Goal: Task Accomplishment & Management: Manage account settings

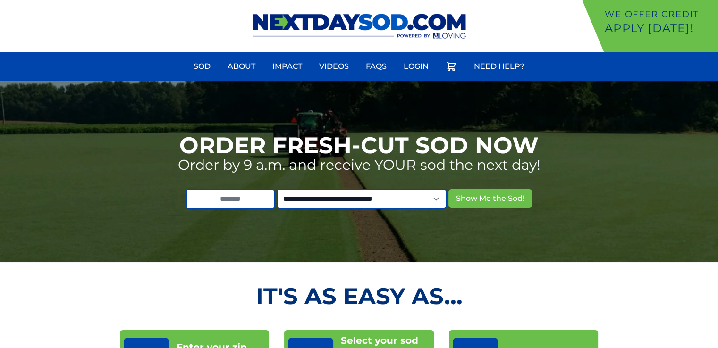
click at [423, 67] on link "Login" at bounding box center [416, 66] width 36 height 23
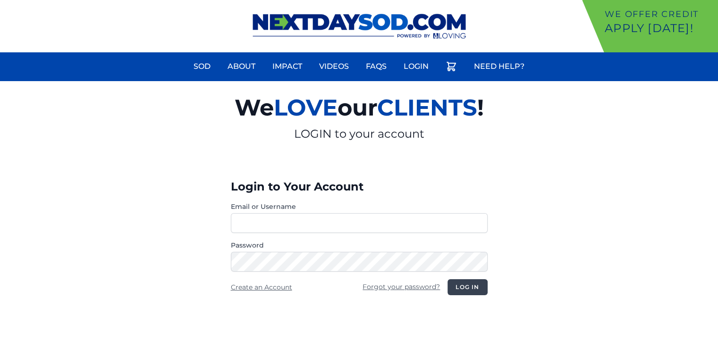
type input "**********"
click at [465, 286] on button "Log in" at bounding box center [467, 287] width 40 height 16
